Goal: Task Accomplishment & Management: Use online tool/utility

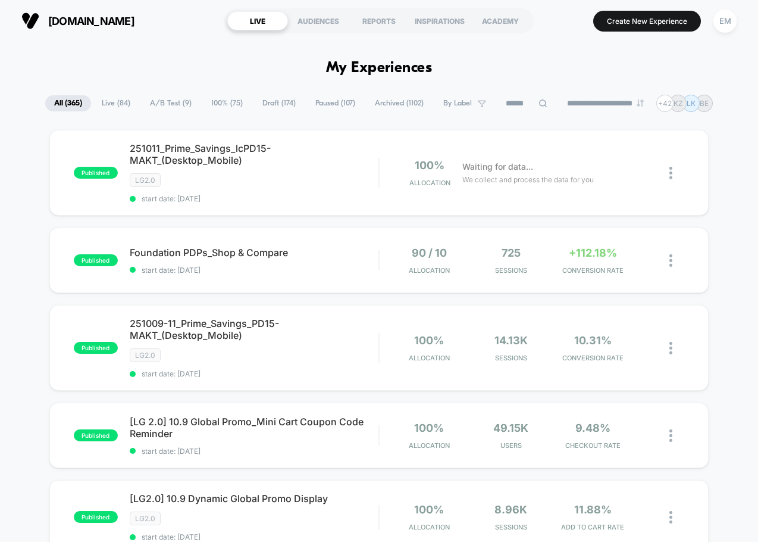
click at [516, 107] on input at bounding box center [527, 103] width 60 height 14
click at [93, 100] on span "Live ( 84 )" at bounding box center [116, 103] width 46 height 16
click at [515, 96] on input at bounding box center [528, 103] width 119 height 14
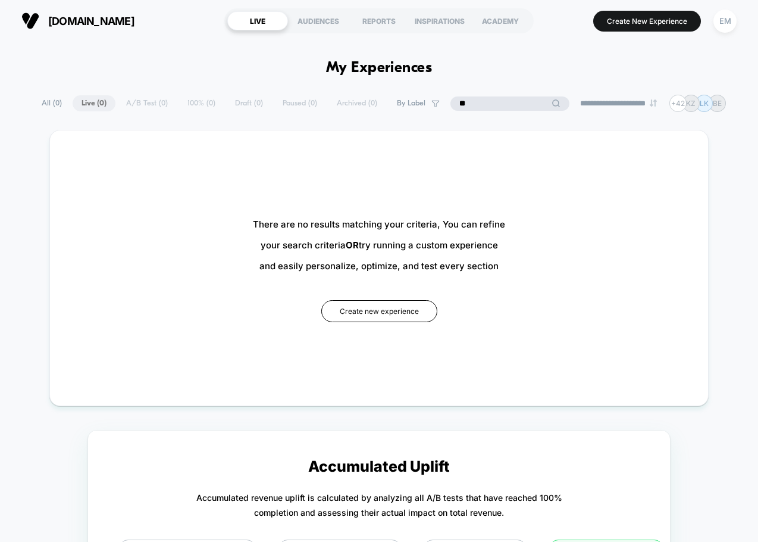
type input "*"
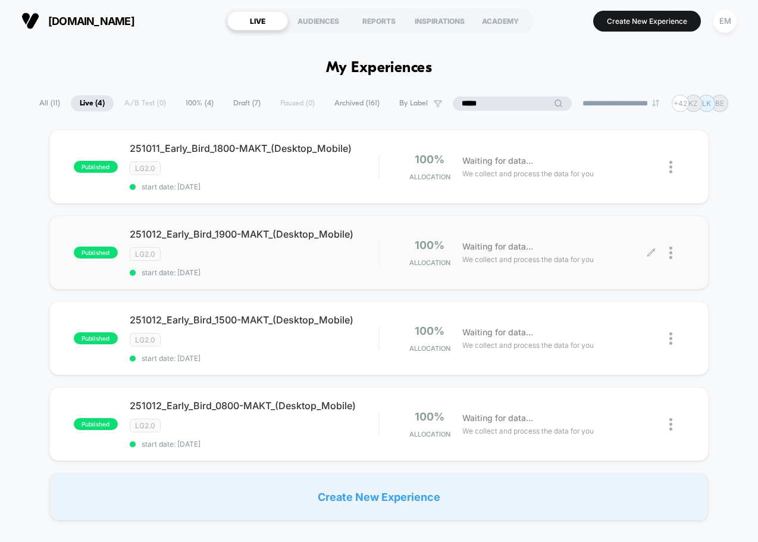
type input "*****"
click at [676, 243] on div at bounding box center [677, 253] width 15 height 28
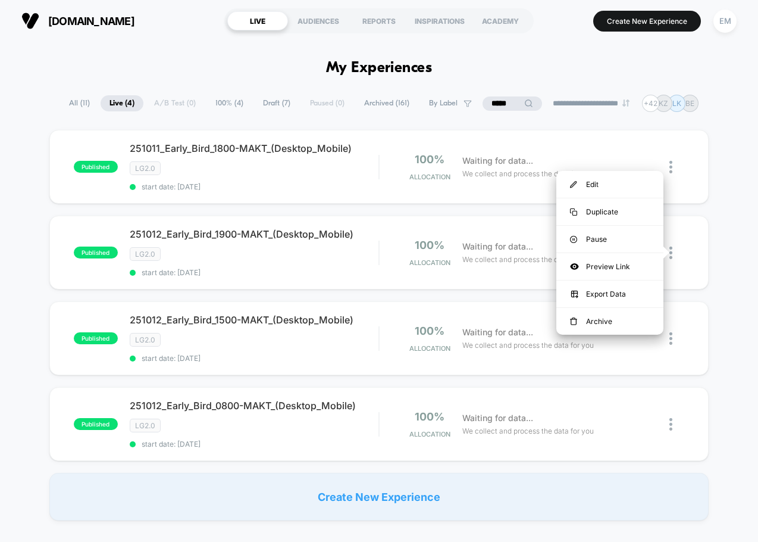
click at [233, 502] on div "Create New Experience" at bounding box center [379, 497] width 660 height 48
